Goal: Task Accomplishment & Management: Use online tool/utility

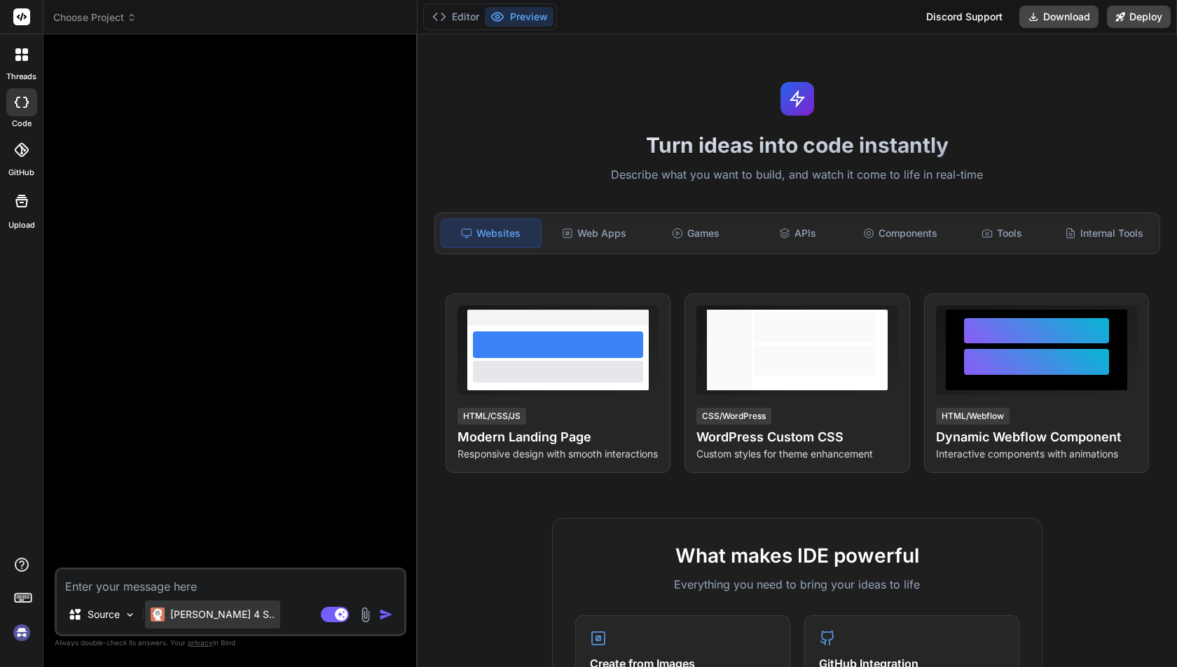
click at [204, 619] on p "Claude 4 S.." at bounding box center [222, 614] width 104 height 14
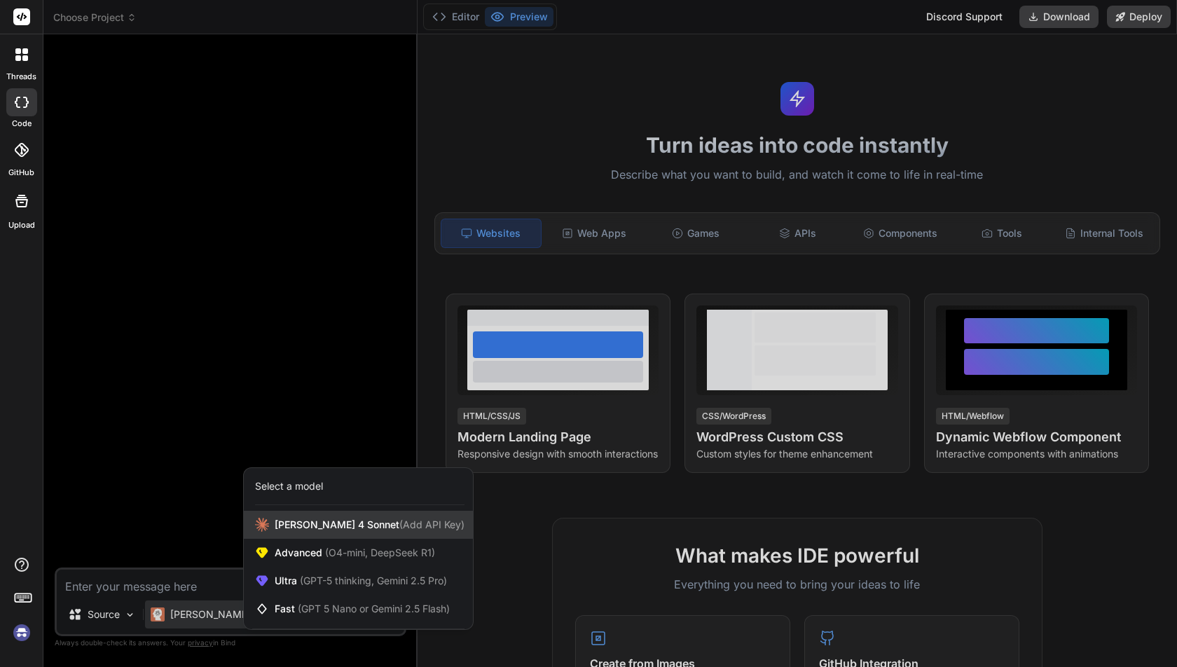
click at [293, 528] on span "Claude 4 Sonnet (Add API Key)" at bounding box center [370, 525] width 190 height 14
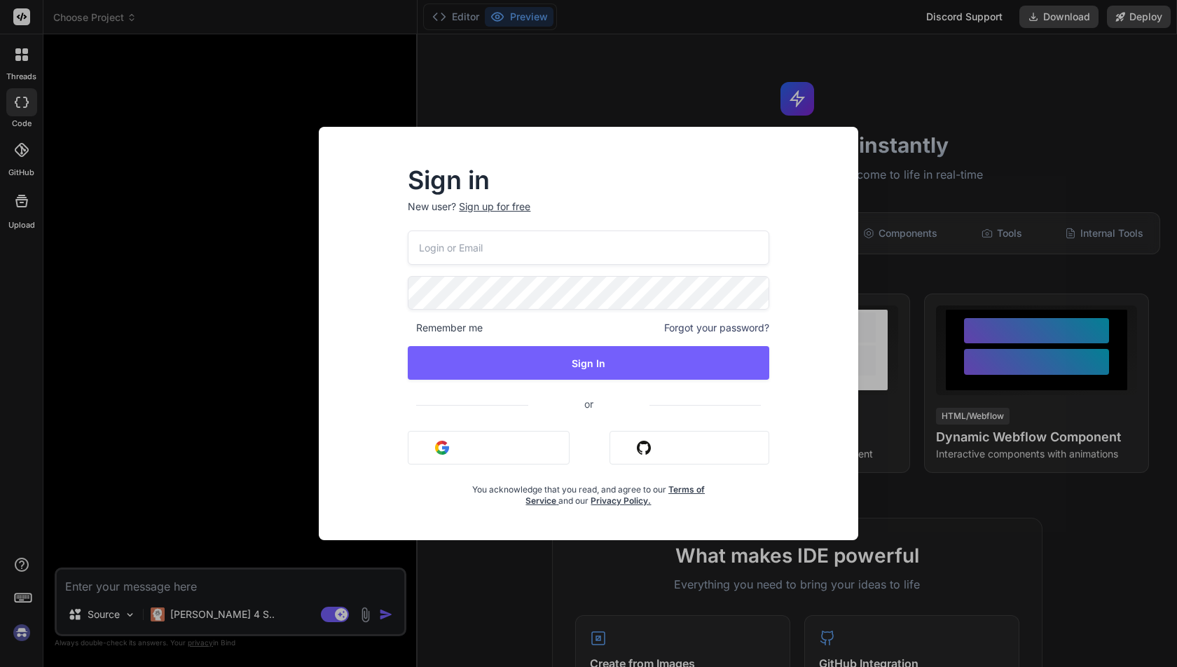
click at [453, 451] on button "Sign in with Google" at bounding box center [489, 448] width 162 height 34
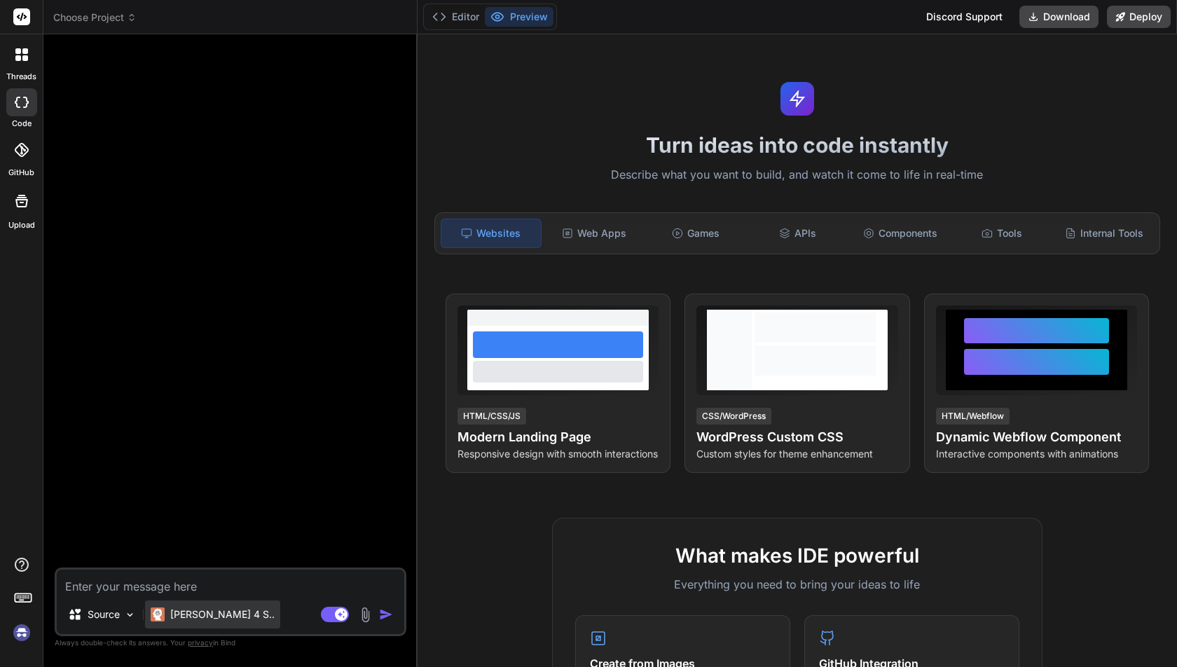
click at [203, 609] on p "Claude 4 S.." at bounding box center [222, 614] width 104 height 14
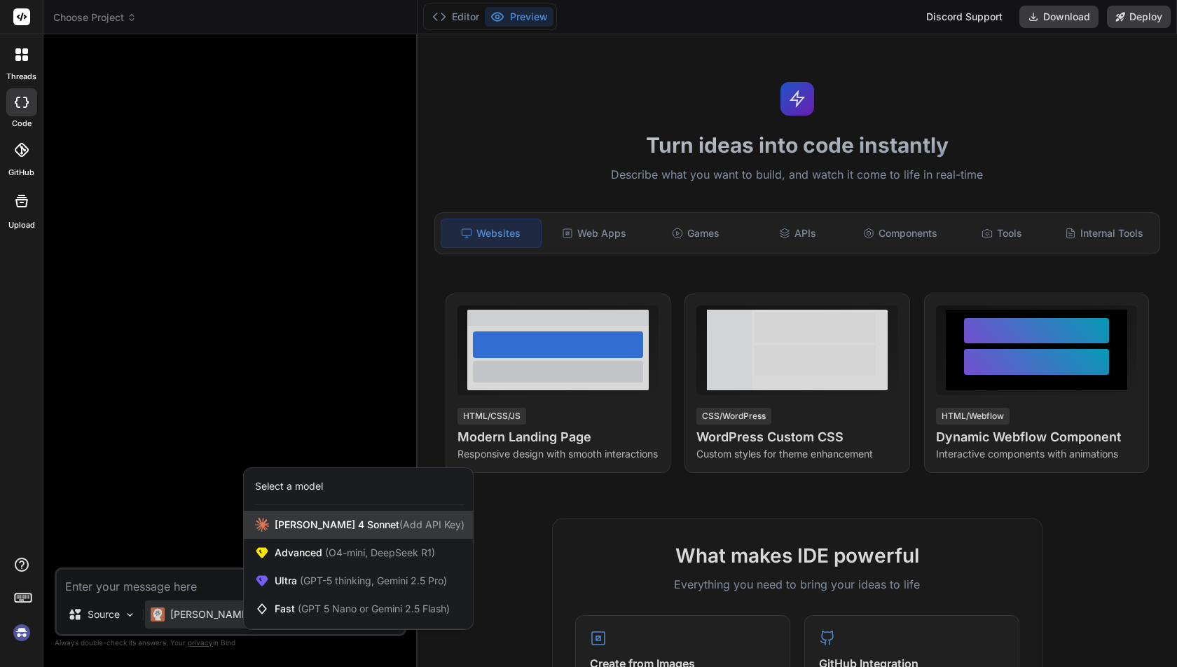
click at [306, 524] on span "[PERSON_NAME] 4 Sonnet (Add API Key)" at bounding box center [370, 525] width 190 height 14
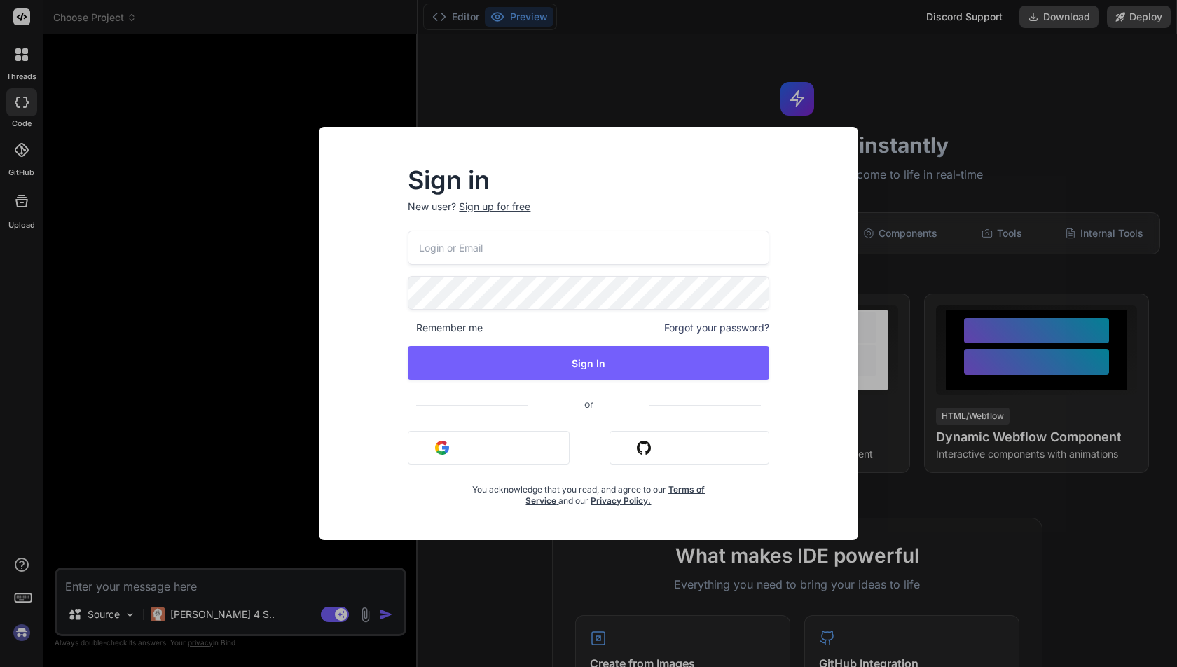
click at [458, 452] on button "Sign in with Google" at bounding box center [489, 448] width 162 height 34
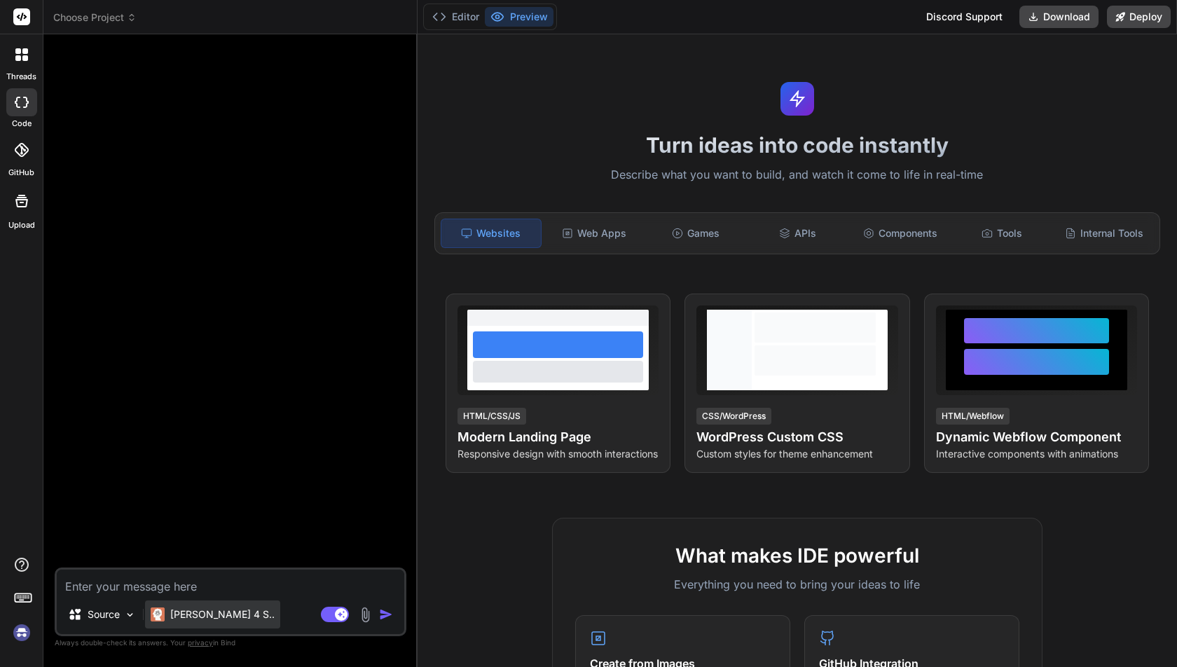
click at [211, 614] on p "[PERSON_NAME] 4 S.." at bounding box center [222, 614] width 104 height 14
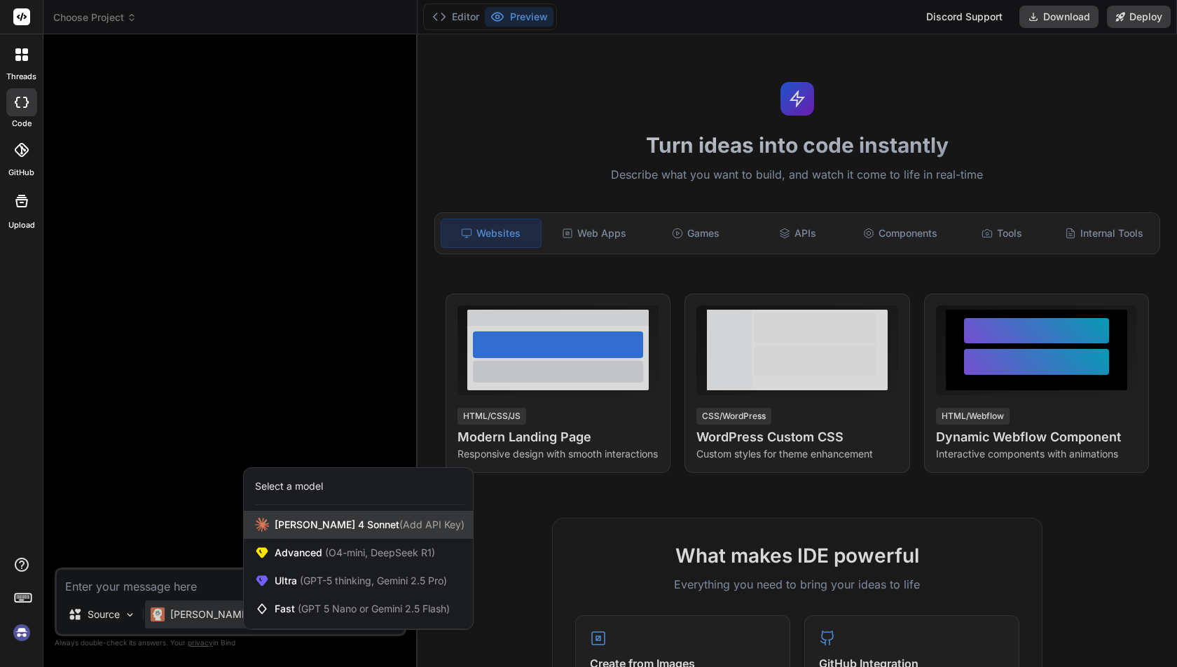
click at [304, 518] on span "[PERSON_NAME] 4 Sonnet (Add API Key)" at bounding box center [370, 525] width 190 height 14
type textarea "x"
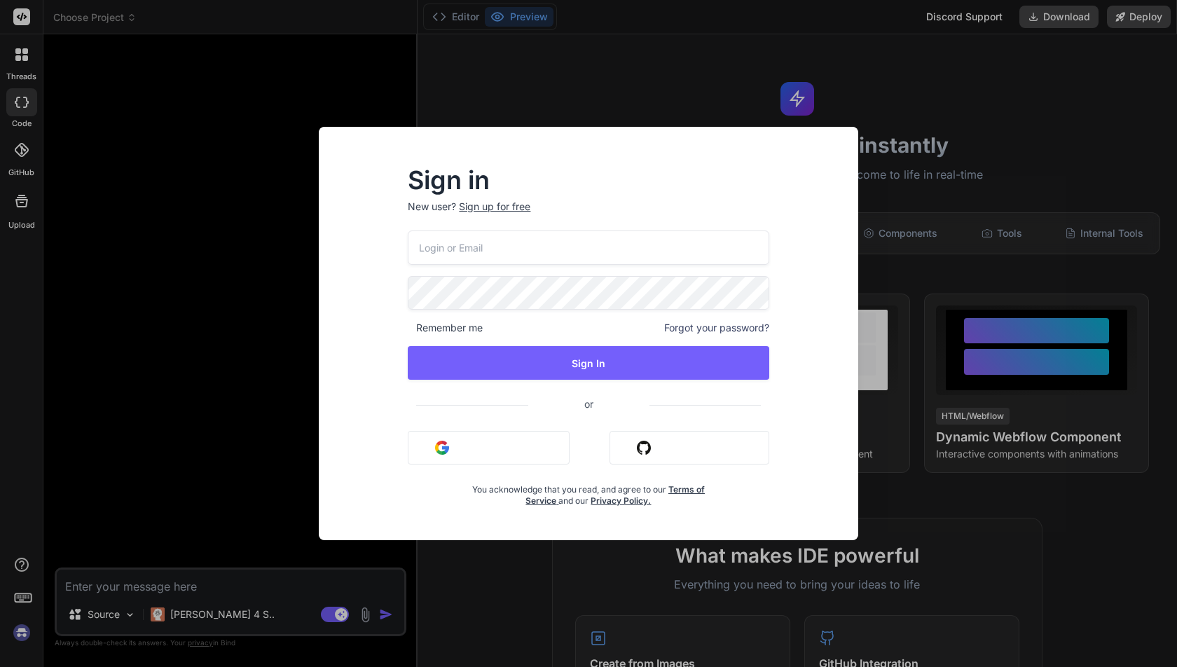
click at [471, 446] on button "Sign in with Google" at bounding box center [489, 448] width 162 height 34
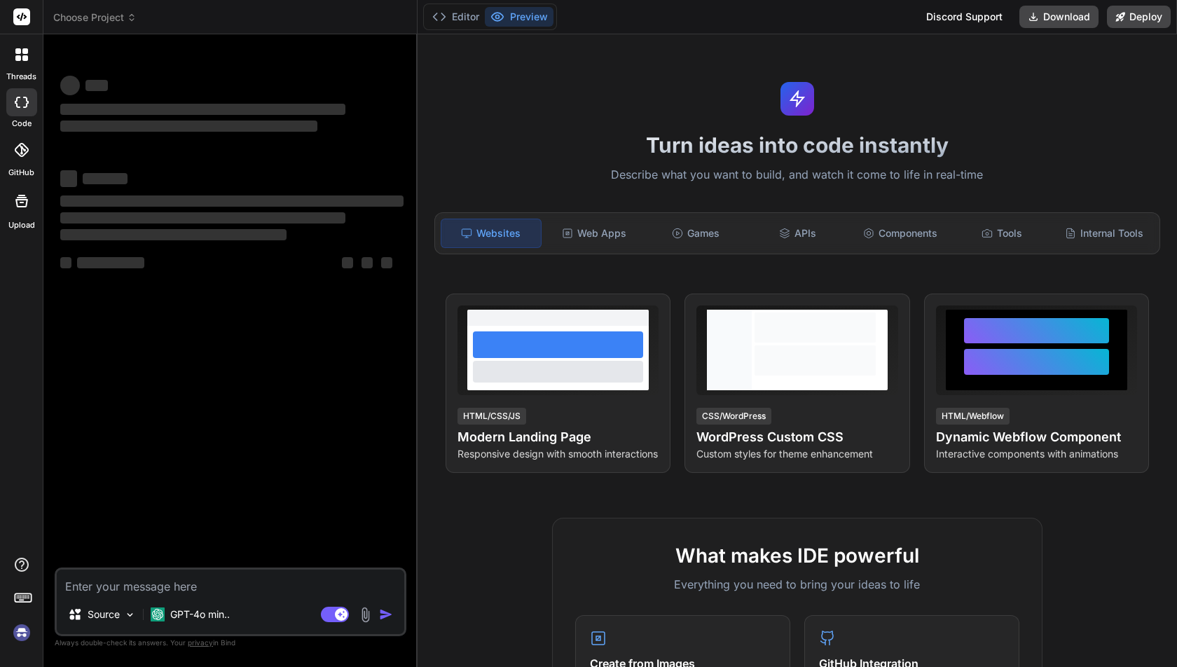
click at [23, 628] on img at bounding box center [22, 633] width 24 height 24
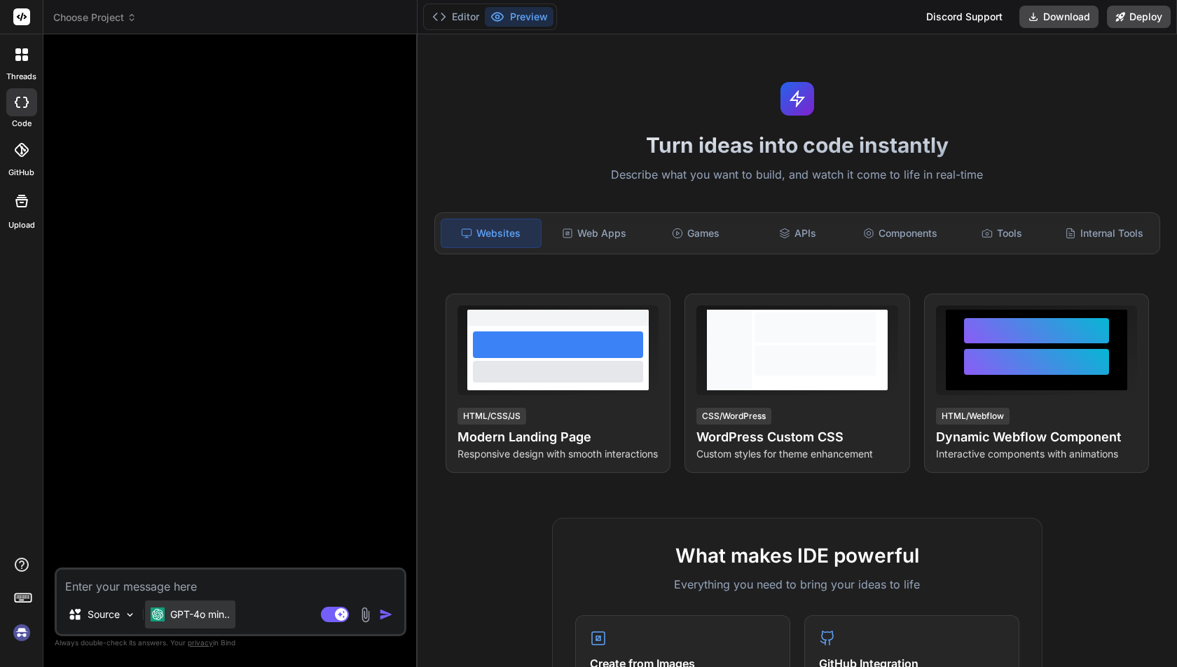
click at [198, 616] on p "GPT-4o min.." at bounding box center [200, 614] width 60 height 14
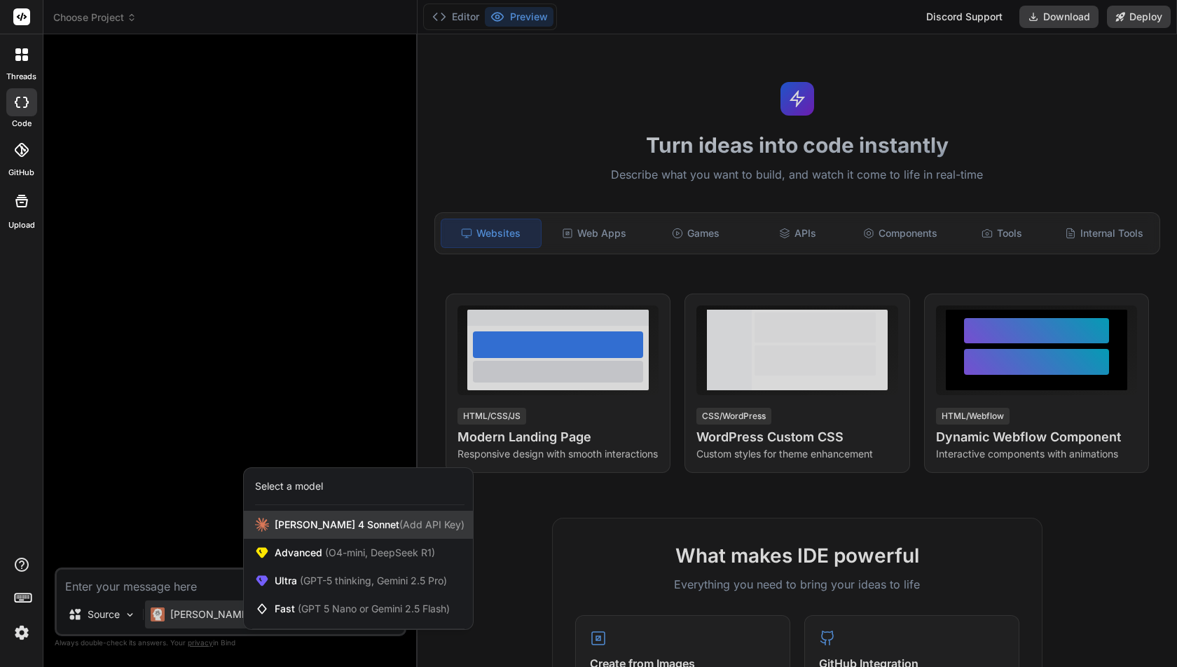
click at [303, 520] on span "[PERSON_NAME] 4 Sonnet (Add API Key)" at bounding box center [370, 525] width 190 height 14
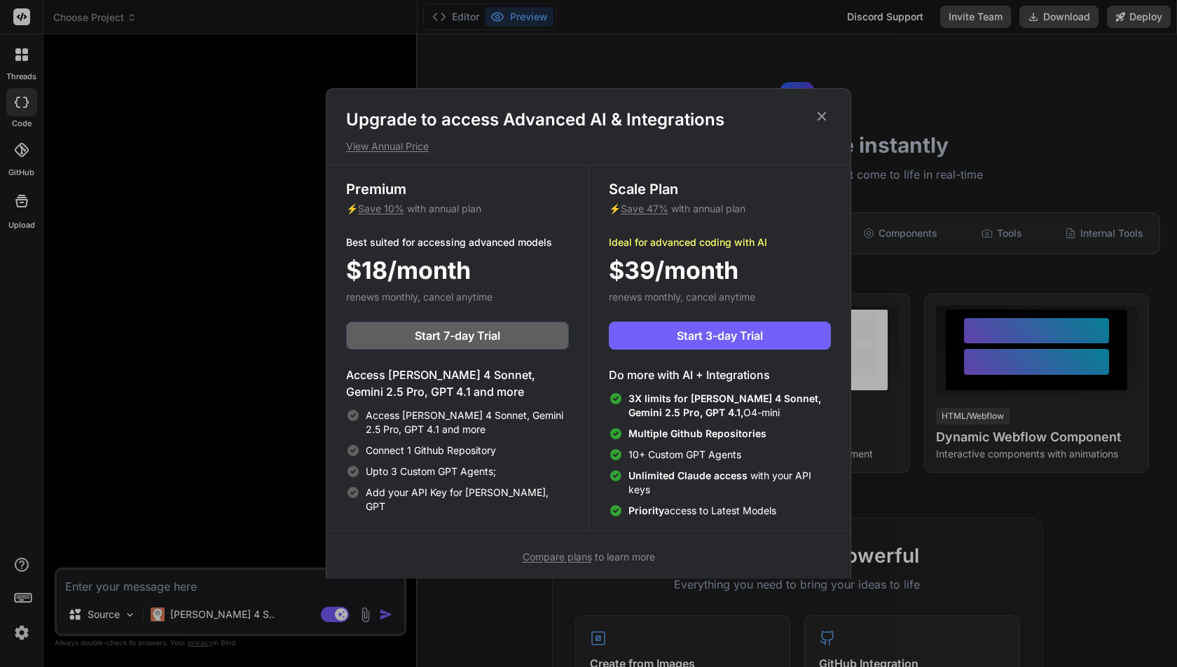
click at [824, 115] on icon at bounding box center [821, 116] width 15 height 15
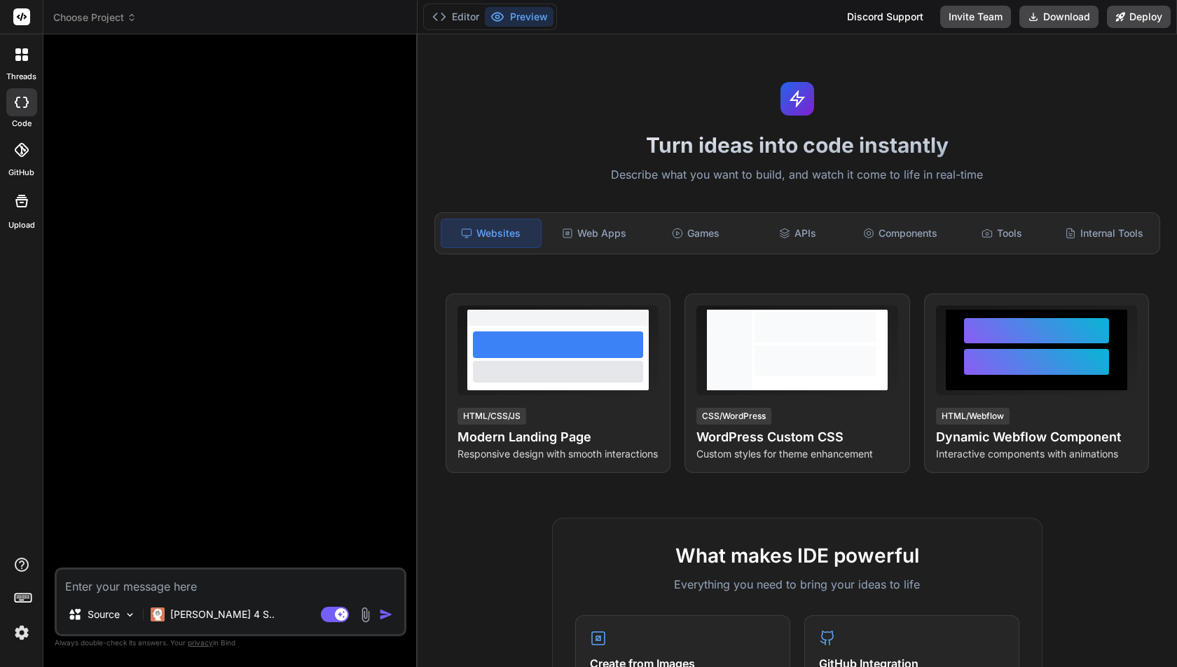
click at [117, 20] on span "Choose Project" at bounding box center [94, 18] width 83 height 14
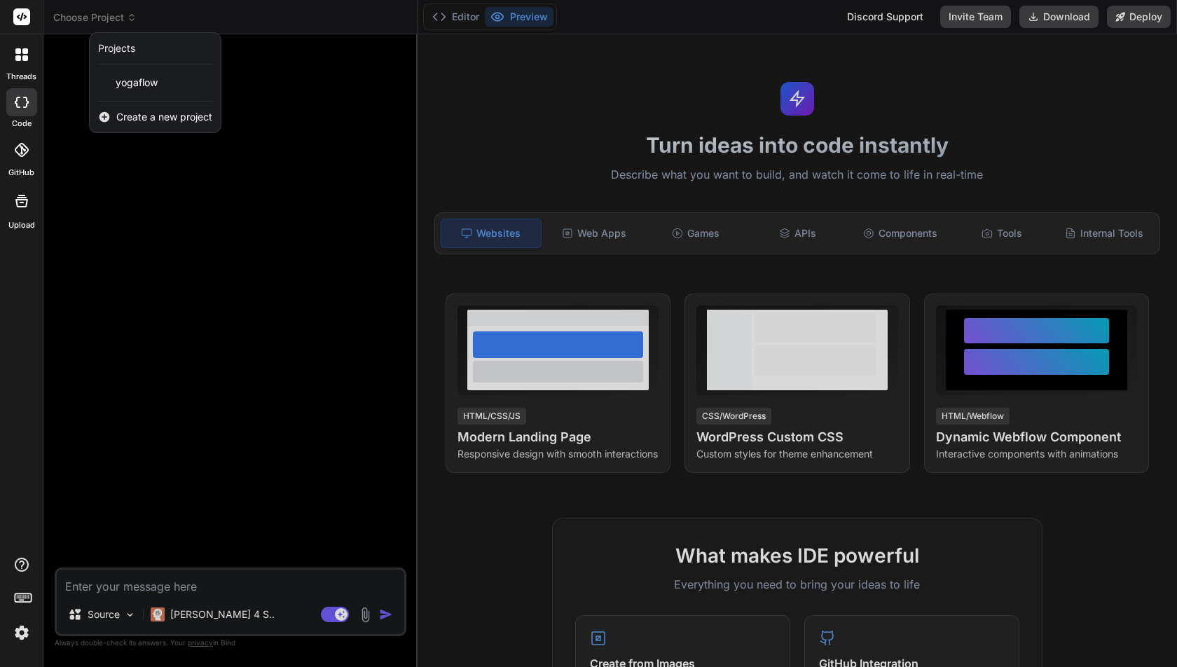
click at [298, 25] on div at bounding box center [588, 333] width 1177 height 667
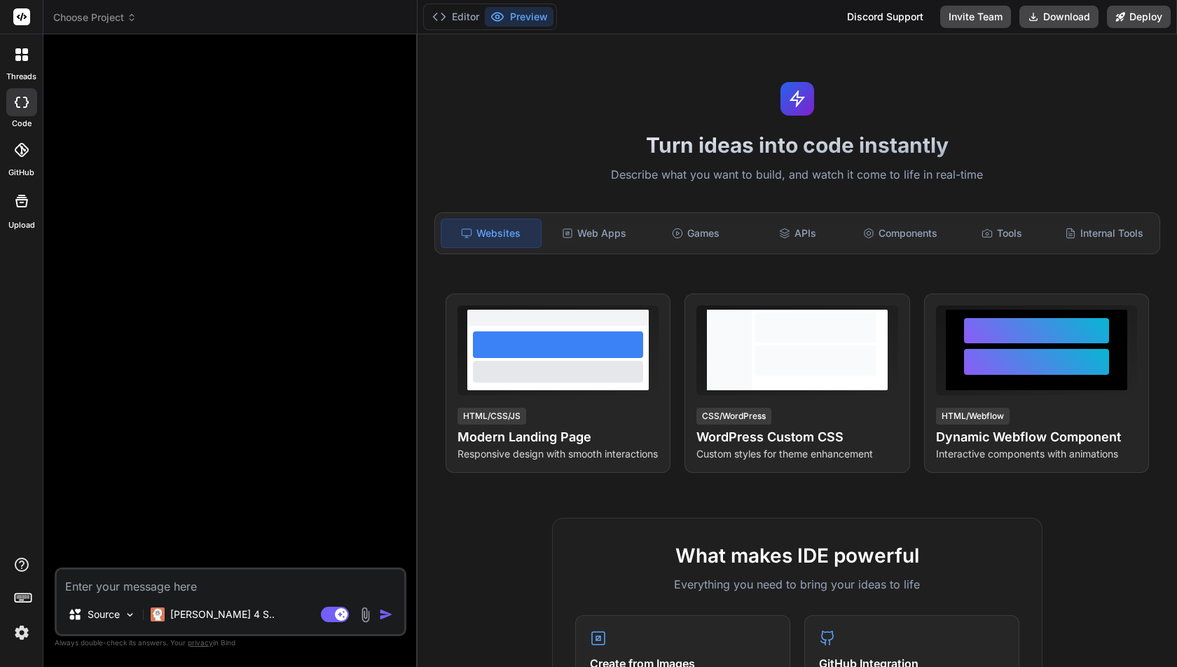
click at [25, 631] on img at bounding box center [22, 633] width 24 height 24
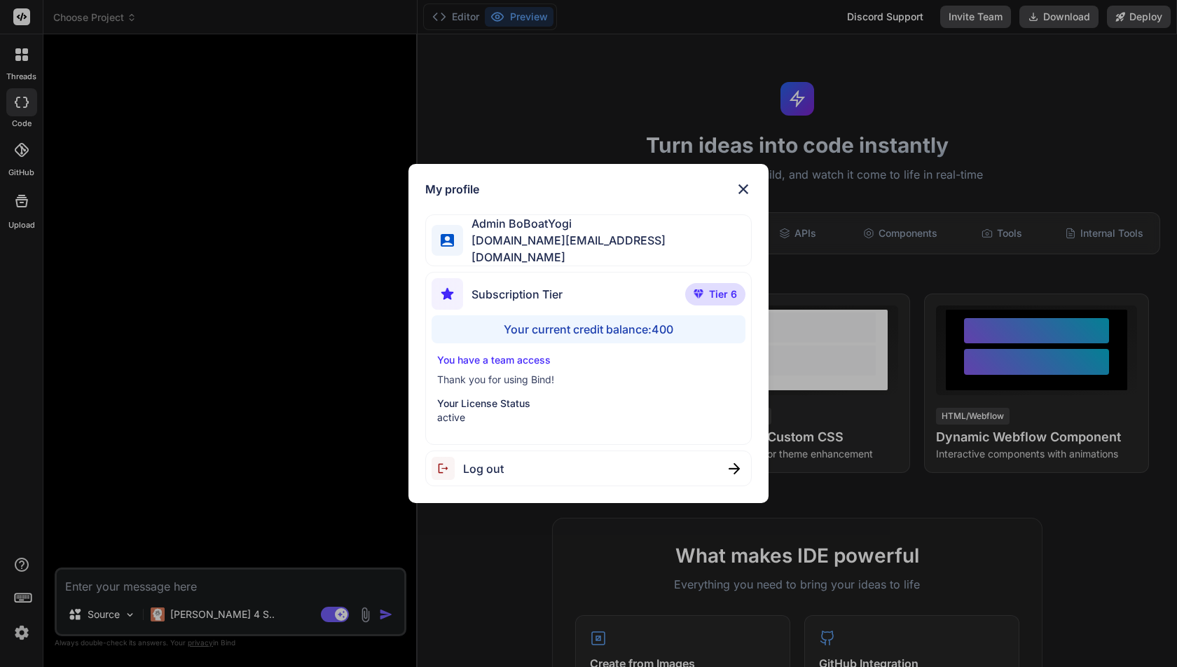
click at [745, 196] on img at bounding box center [743, 189] width 17 height 17
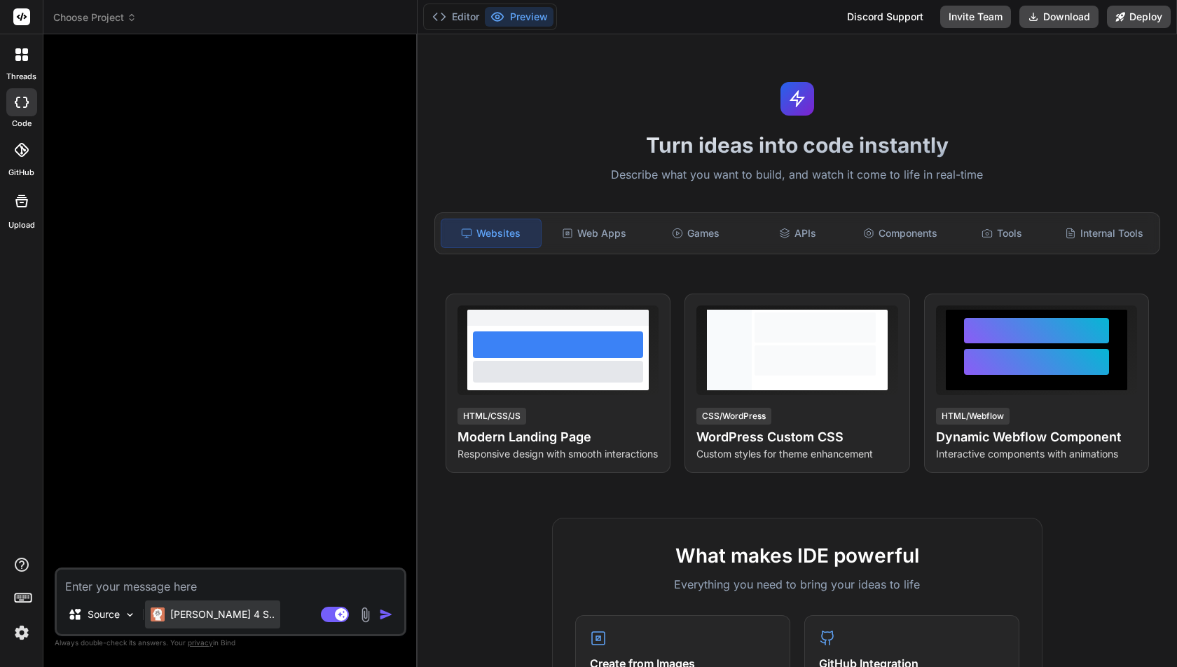
click at [196, 614] on p "[PERSON_NAME] 4 S.." at bounding box center [222, 614] width 104 height 14
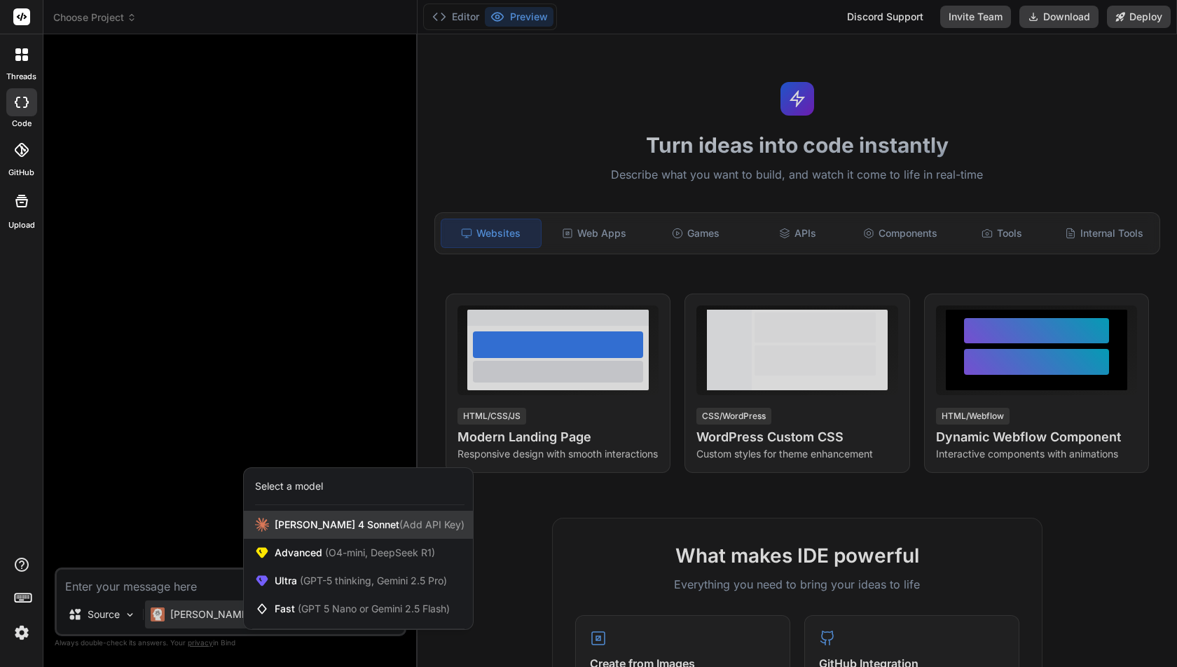
click at [296, 518] on span "[PERSON_NAME] 4 Sonnet (Add API Key)" at bounding box center [370, 525] width 190 height 14
type textarea "x"
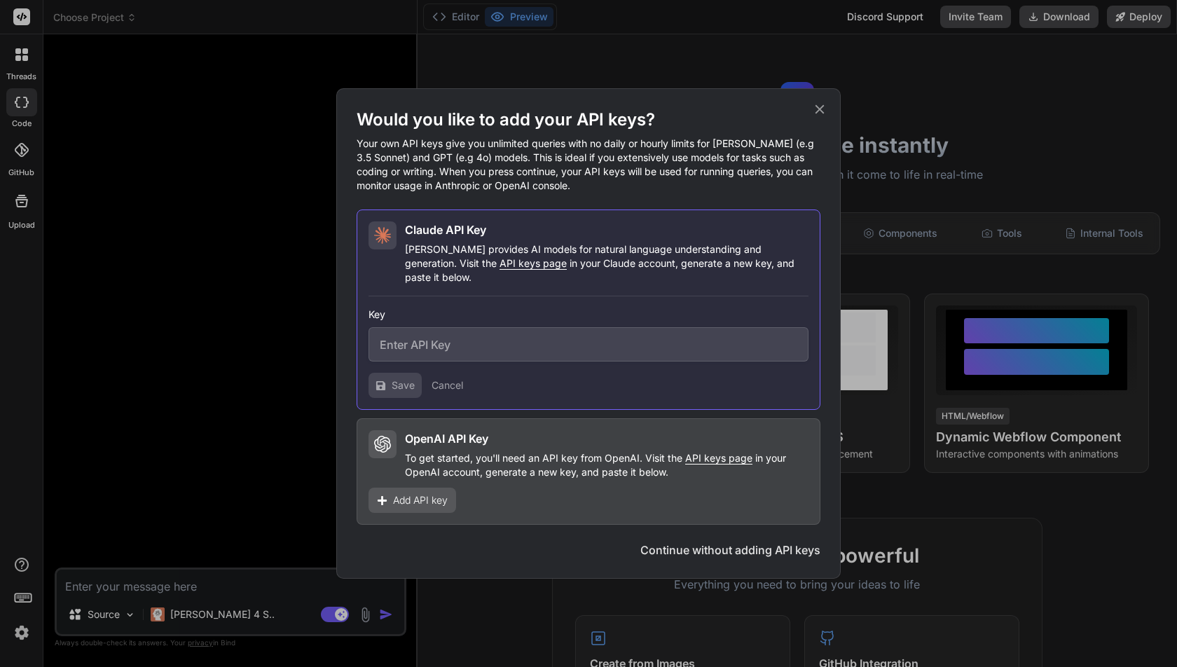
click at [506, 338] on input "text" at bounding box center [588, 344] width 440 height 34
paste input "sk-ant-api03-bnvBD7gqY9vCeiD11grHfVzeQiK3GrZHuF6DjmwsAVBnrCxSMxdEcUB9BOz8vG1A-s…"
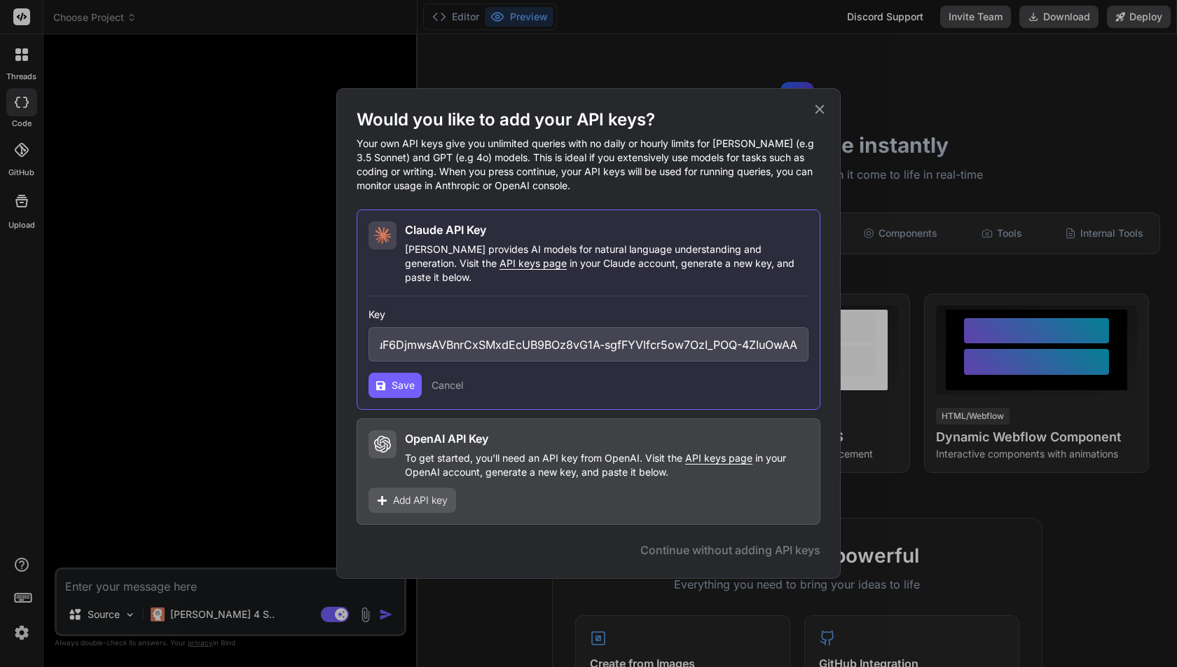
type input "sk-ant-api03-bnvBD7gqY9vCeiD11grHfVzeQiK3GrZHuF6DjmwsAVBnrCxSMxdEcUB9BOz8vG1A-s…"
click at [394, 383] on span "Save" at bounding box center [403, 385] width 23 height 14
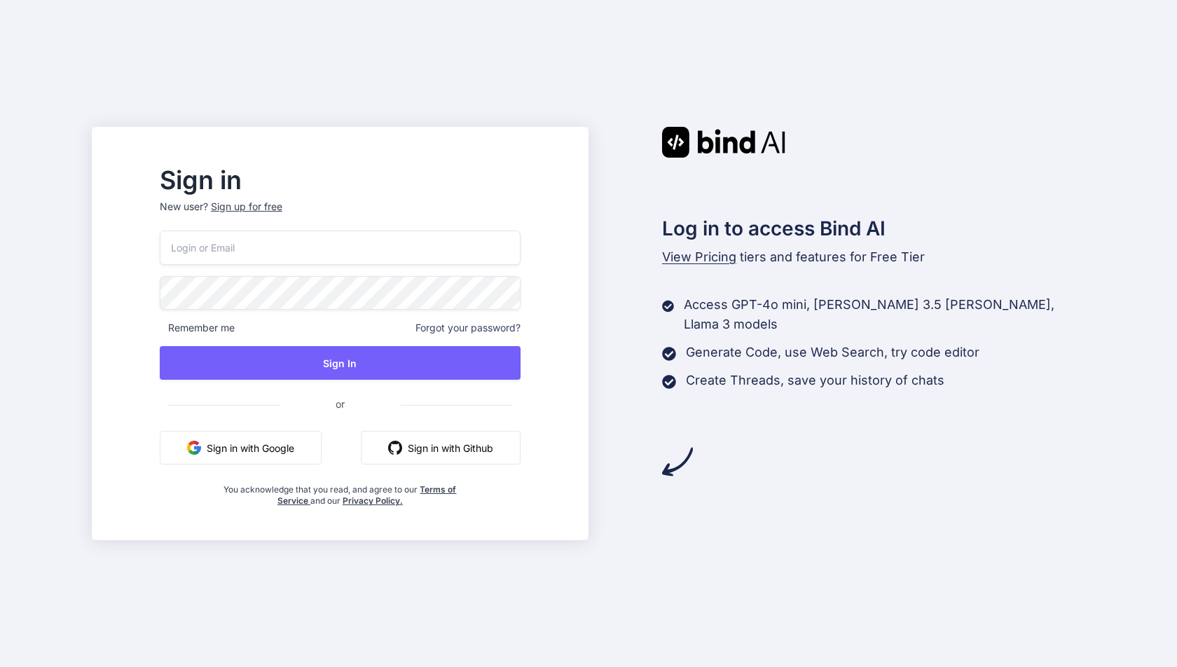
click at [322, 446] on button "Sign in with Google" at bounding box center [241, 448] width 162 height 34
